Goal: Navigation & Orientation: Understand site structure

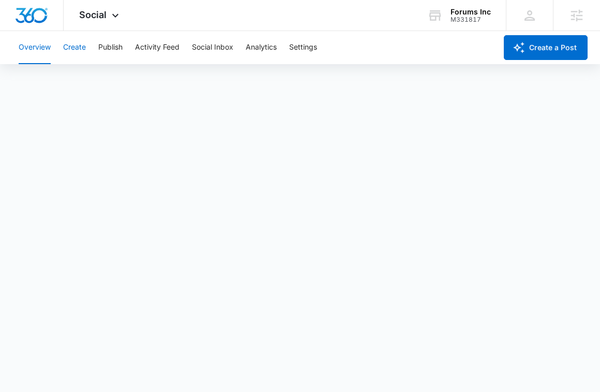
click at [79, 46] on button "Create" at bounding box center [74, 47] width 23 height 33
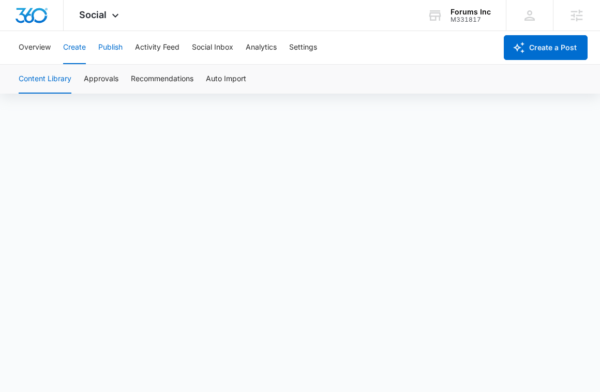
click at [111, 50] on button "Publish" at bounding box center [110, 47] width 24 height 33
click at [86, 76] on button "Schedules" at bounding box center [79, 79] width 35 height 29
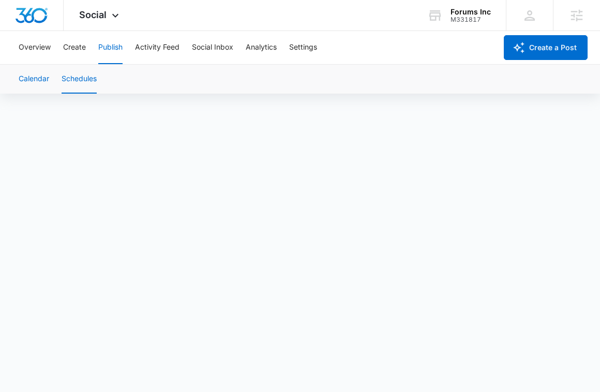
click at [31, 79] on button "Calendar" at bounding box center [34, 79] width 31 height 29
click at [156, 51] on button "Activity Feed" at bounding box center [157, 47] width 44 height 33
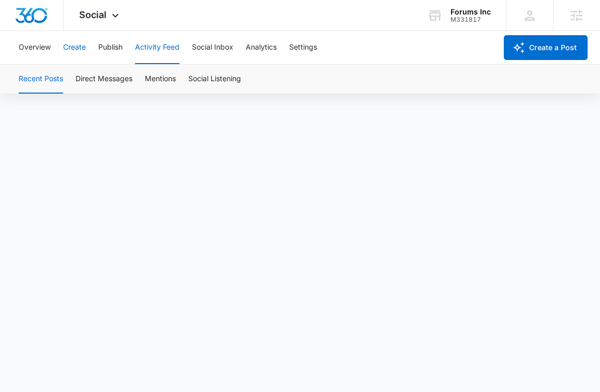
click at [70, 53] on button "Create" at bounding box center [74, 47] width 23 height 33
click at [107, 53] on button "Publish" at bounding box center [110, 47] width 24 height 33
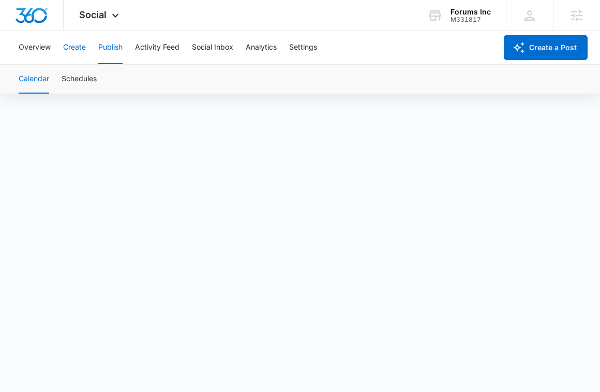
click at [72, 55] on button "Create" at bounding box center [74, 47] width 23 height 33
click at [92, 81] on button "Approvals" at bounding box center [101, 79] width 35 height 29
